Goal: Obtain resource: Download file/media

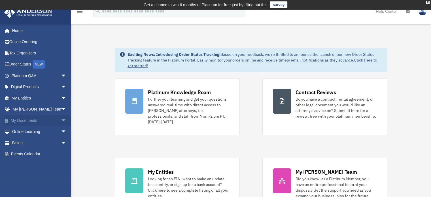
click at [33, 118] on link "My Documents arrow_drop_down" at bounding box center [39, 120] width 71 height 11
click at [61, 120] on span "arrow_drop_down" at bounding box center [66, 121] width 11 height 12
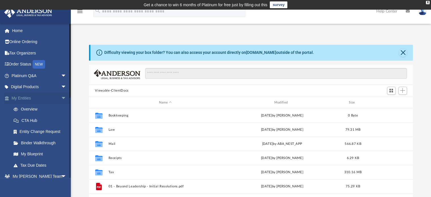
scroll to position [124, 319]
click at [61, 97] on span "arrow_drop_down" at bounding box center [66, 98] width 11 height 12
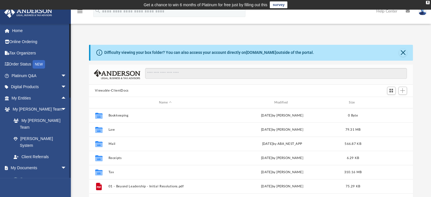
click at [24, 173] on link "Box" at bounding box center [41, 178] width 67 height 11
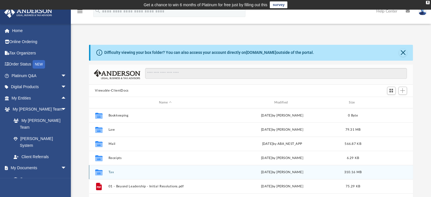
click at [109, 174] on div "Collaborated Folder Tax [DATE] by [PERSON_NAME] 310.16 MB" at bounding box center [251, 172] width 324 height 14
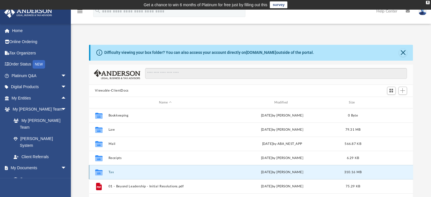
click at [111, 171] on button "Tax" at bounding box center [165, 172] width 114 height 4
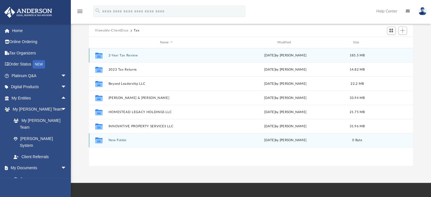
scroll to position [63, 0]
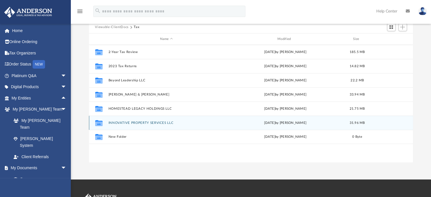
click at [123, 122] on button "INNOVATIVE PROPERTY SERVICES LLC" at bounding box center [166, 123] width 116 height 4
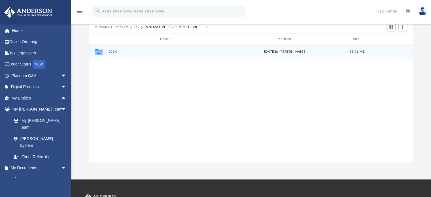
click at [112, 50] on div "Collaborated Folder 2024 [DATE] by [PERSON_NAME] 31.96 MB" at bounding box center [251, 52] width 324 height 14
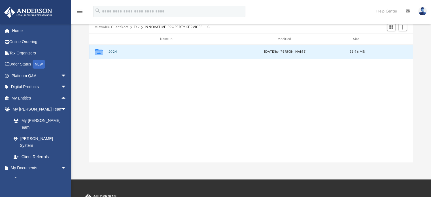
click at [113, 51] on button "2024" at bounding box center [166, 52] width 116 height 4
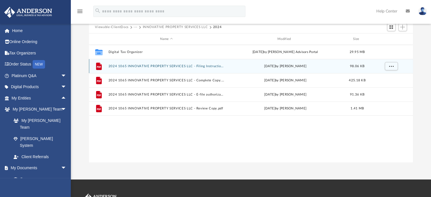
click at [156, 64] on div "File 2024 1065 INNOVATIVE PROPERTY SERVICES LLC - Filing Instructions.pdf [DATE…" at bounding box center [251, 66] width 324 height 14
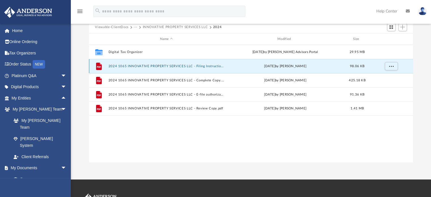
click at [153, 64] on button "2024 1065 INNOVATIVE PROPERTY SERVICES LLC - Filing Instructions.pdf" at bounding box center [166, 66] width 116 height 4
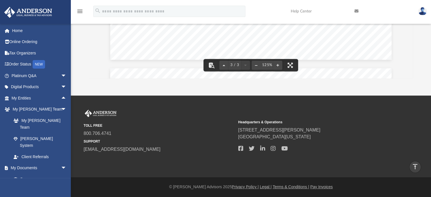
scroll to position [0, 0]
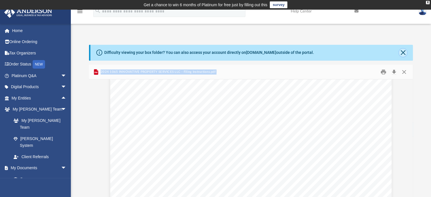
click at [400, 53] on button "Close" at bounding box center [403, 53] width 8 height 8
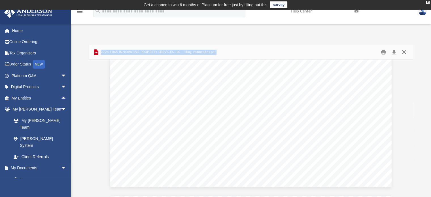
click at [406, 54] on button "Close" at bounding box center [404, 52] width 10 height 9
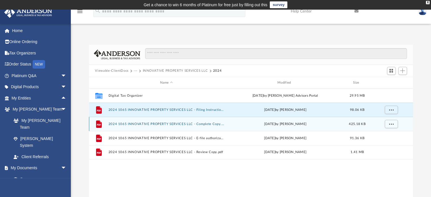
click at [202, 125] on button "2024 1065 INNOVATIVE PROPERTY SERVICES LLC - Complete Copy.pdf" at bounding box center [166, 124] width 116 height 4
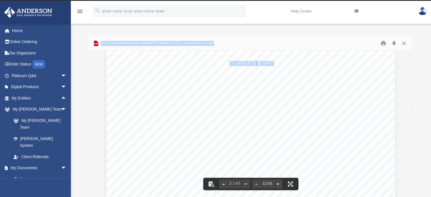
scroll to position [501, 0]
click at [377, 118] on div "CLIENT'S COPY Caution: Forms printed from within Adobe Acrobat products may not…" at bounding box center [250, 123] width 289 height 374
click at [403, 124] on button "Preview" at bounding box center [406, 124] width 12 height 16
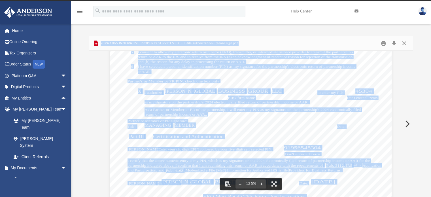
scroll to position [0, 0]
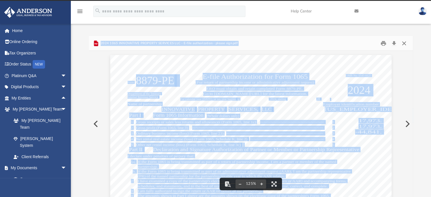
click at [404, 43] on button "Close" at bounding box center [404, 43] width 10 height 9
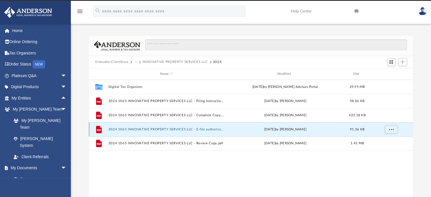
click at [182, 127] on button "2024 1065 INNOVATIVE PROPERTY SERVICES LLC - E-file authorization - please sign…" at bounding box center [166, 129] width 116 height 4
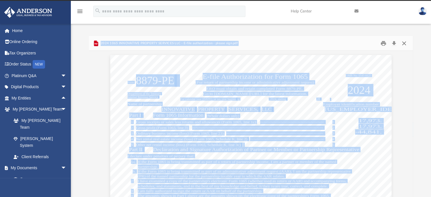
click at [404, 42] on button "Close" at bounding box center [404, 43] width 10 height 9
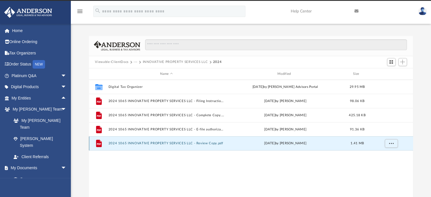
click at [198, 142] on button "2024 1065 INNOVATIVE PROPERTY SERVICES LLC - Review Copy.pdf" at bounding box center [166, 144] width 116 height 4
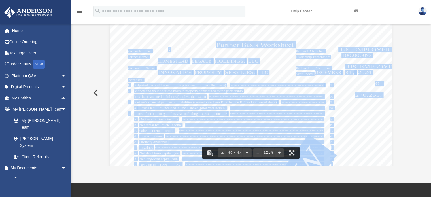
scroll to position [18544, 0]
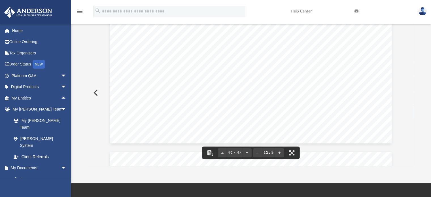
click at [410, 161] on div "Scroll to top vertical_align_top" at bounding box center [415, 167] width 12 height 12
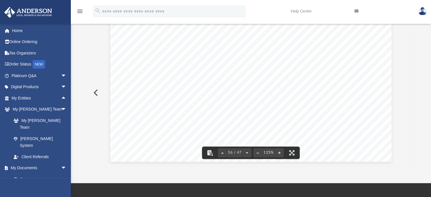
scroll to position [14368, 0]
click at [413, 126] on div "Difficulty viewing your box folder? You can also access your account directly o…" at bounding box center [251, 85] width 360 height 161
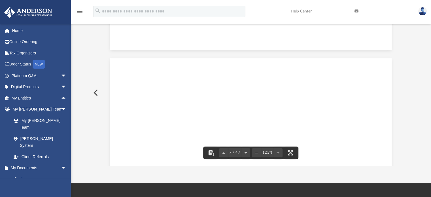
scroll to position [1504, 0]
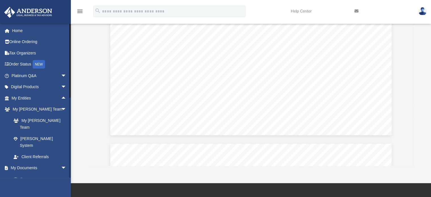
click at [25, 173] on link "Box" at bounding box center [41, 178] width 67 height 11
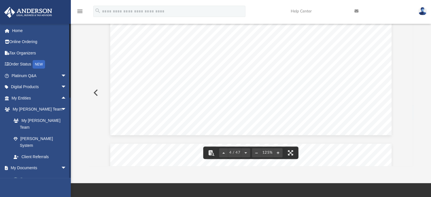
click at [22, 173] on link "Box" at bounding box center [41, 178] width 67 height 11
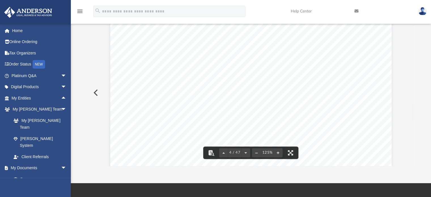
scroll to position [1251, 0]
click at [23, 173] on link "Box" at bounding box center [41, 178] width 67 height 11
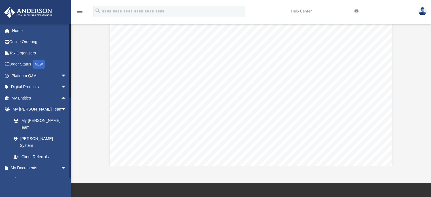
click at [24, 173] on link "Box" at bounding box center [41, 178] width 67 height 11
click at [21, 173] on link "Box" at bounding box center [41, 178] width 67 height 11
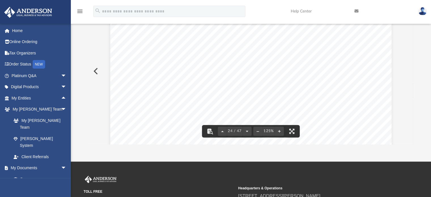
scroll to position [9352, 0]
click at [371, 107] on span "* ITC, Salvage, Bonus, Commercial Revitalization Deduction, GO Zone" at bounding box center [373, 61] width 4 height 118
click at [292, 132] on button "File preview" at bounding box center [292, 131] width 12 height 12
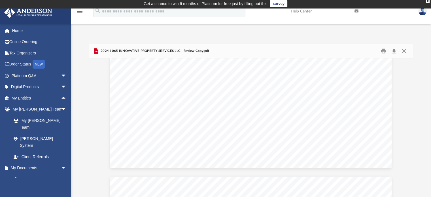
scroll to position [1, 0]
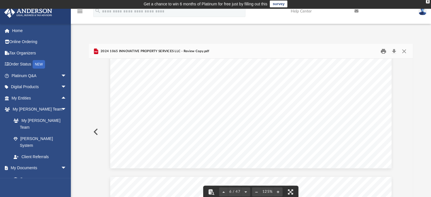
click at [382, 53] on button "Print" at bounding box center [383, 51] width 11 height 9
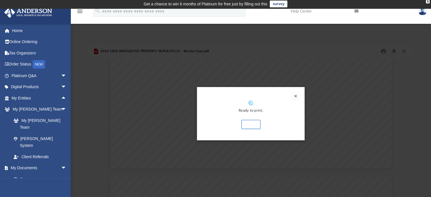
click at [295, 96] on button "Preview" at bounding box center [295, 96] width 7 height 7
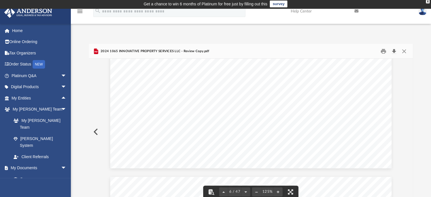
click at [393, 50] on button "Download" at bounding box center [394, 51] width 10 height 9
click at [24, 30] on link "Home" at bounding box center [39, 30] width 71 height 11
